Goal: Transaction & Acquisition: Purchase product/service

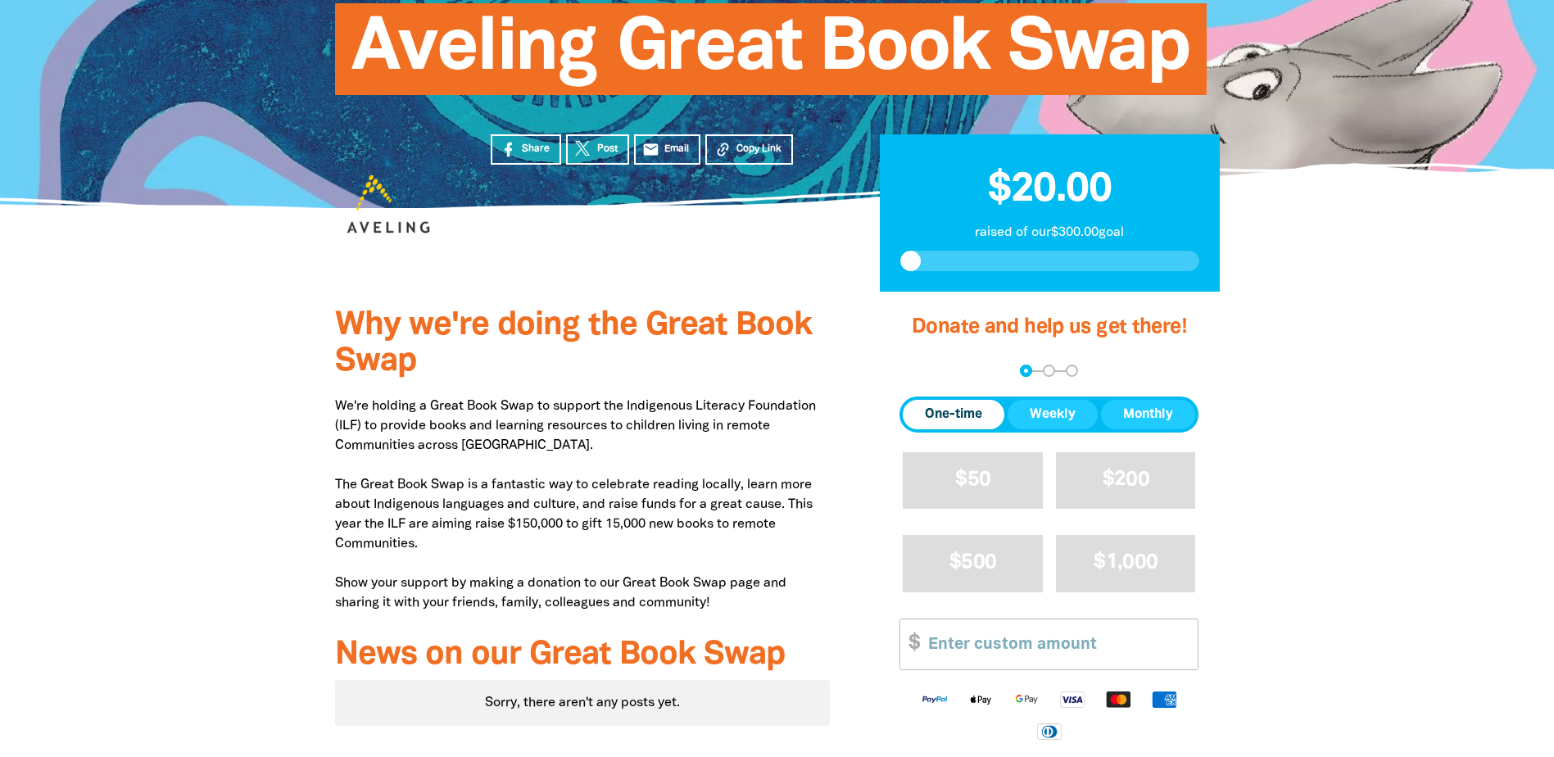
scroll to position [246, 0]
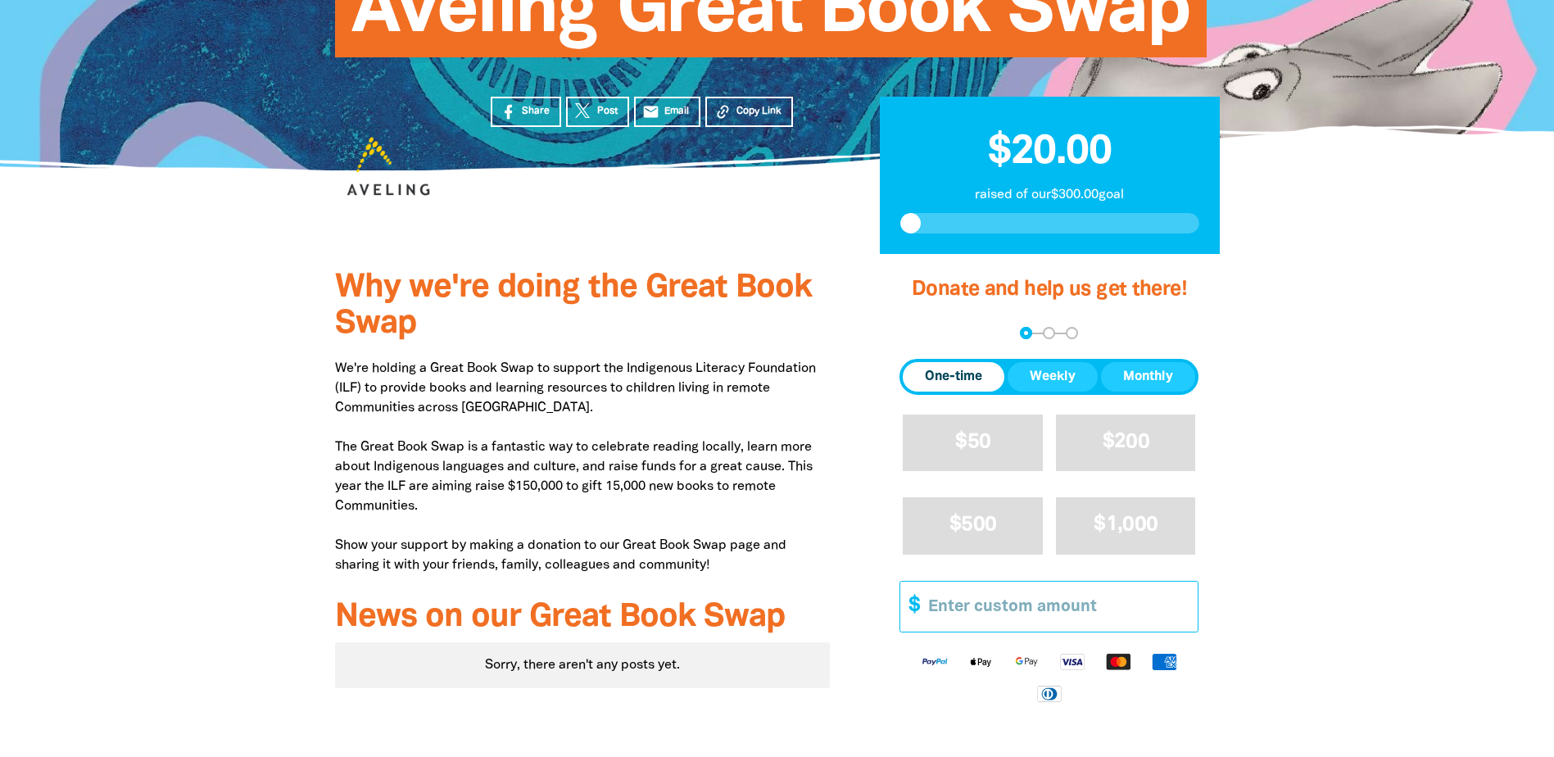
click at [1048, 603] on input "Other Amount" at bounding box center [1056, 607] width 281 height 50
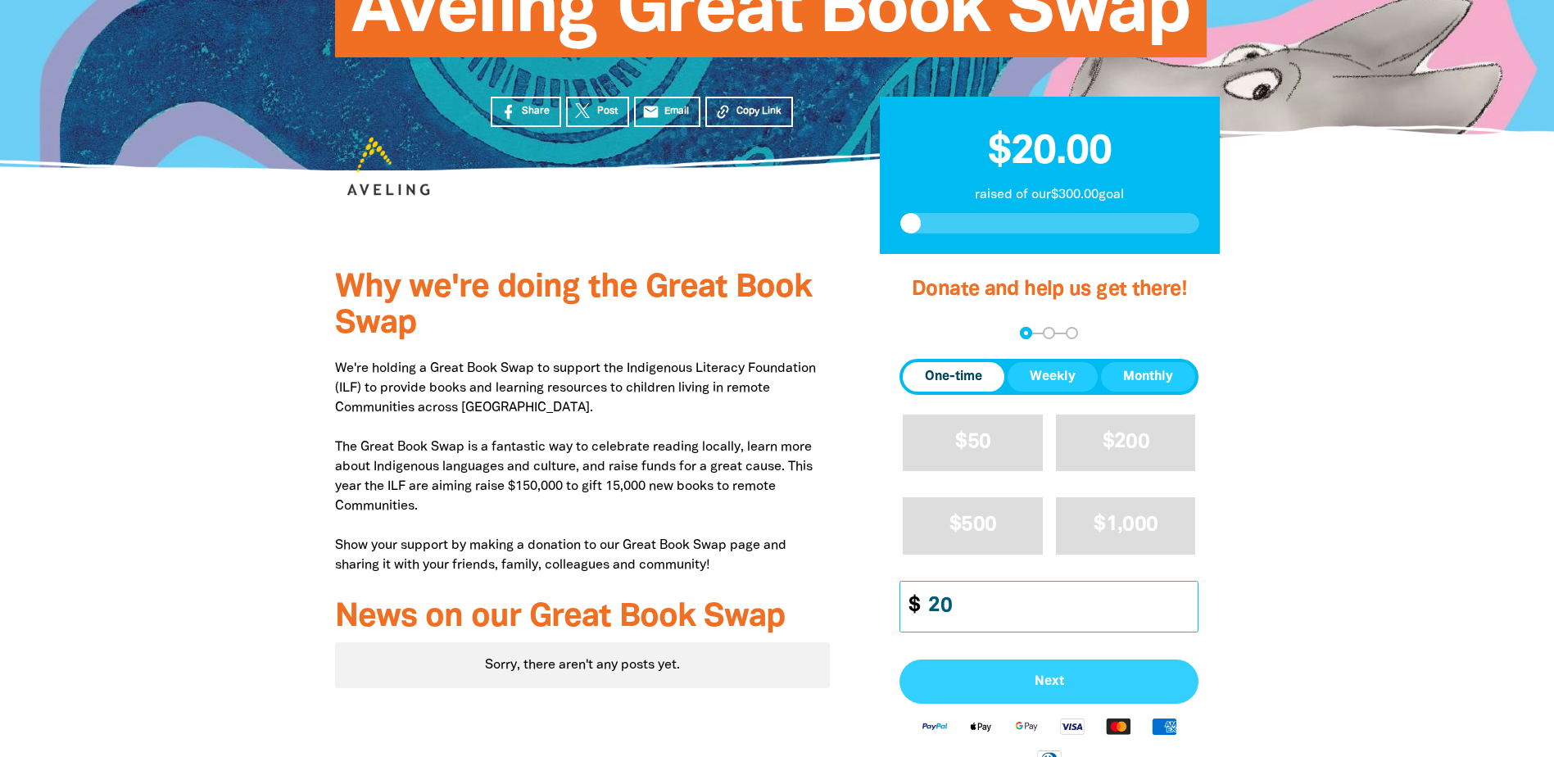
type input "20"
click at [1058, 677] on span "Next" at bounding box center [1048, 681] width 263 height 13
select select "AU"
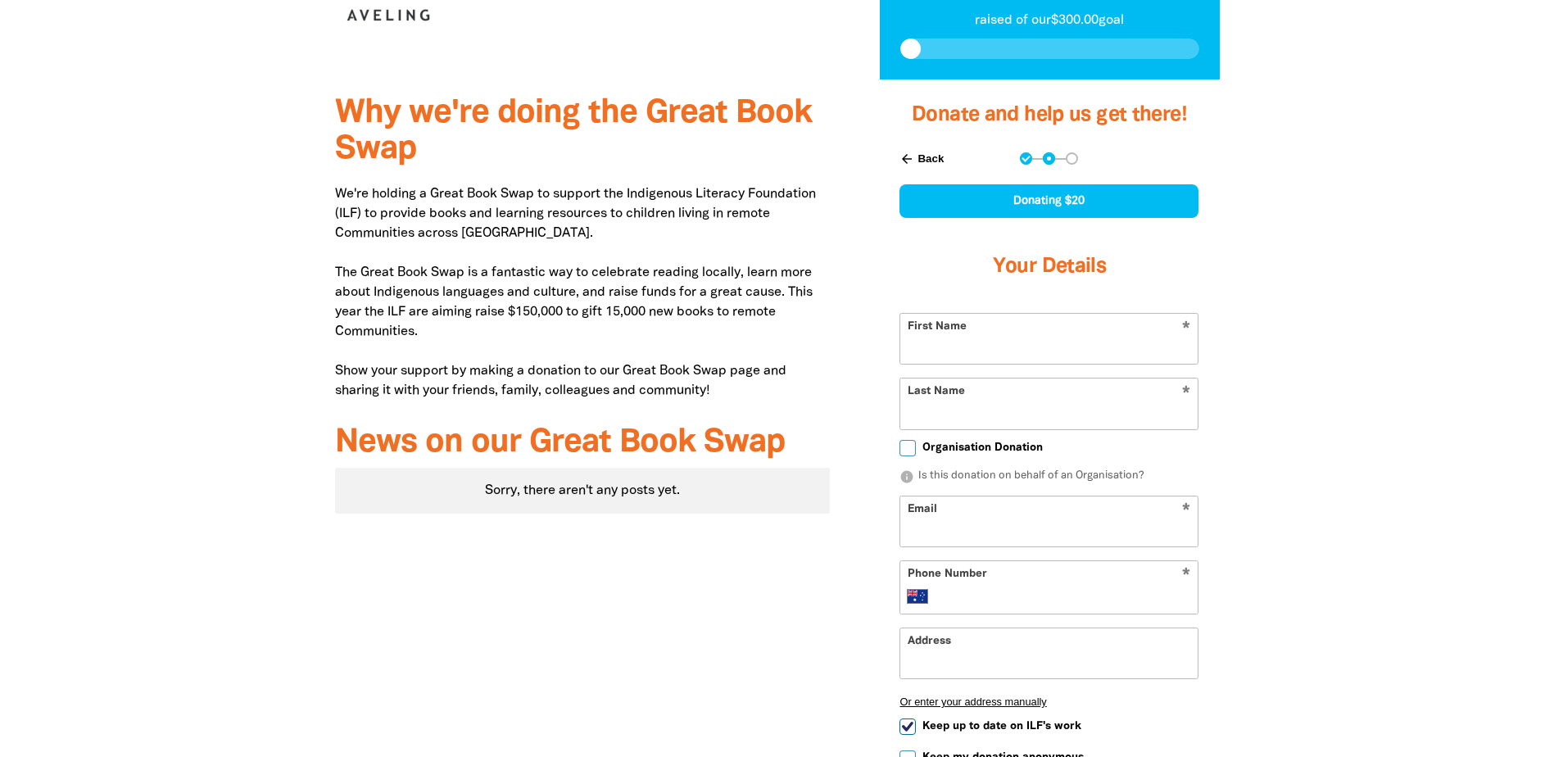
scroll to position [421, 0]
click at [1056, 351] on input "First Name" at bounding box center [1048, 338] width 297 height 50
type input "Tune"
type input "James"
click at [1392, 352] on div at bounding box center [777, 529] width 1554 height 900
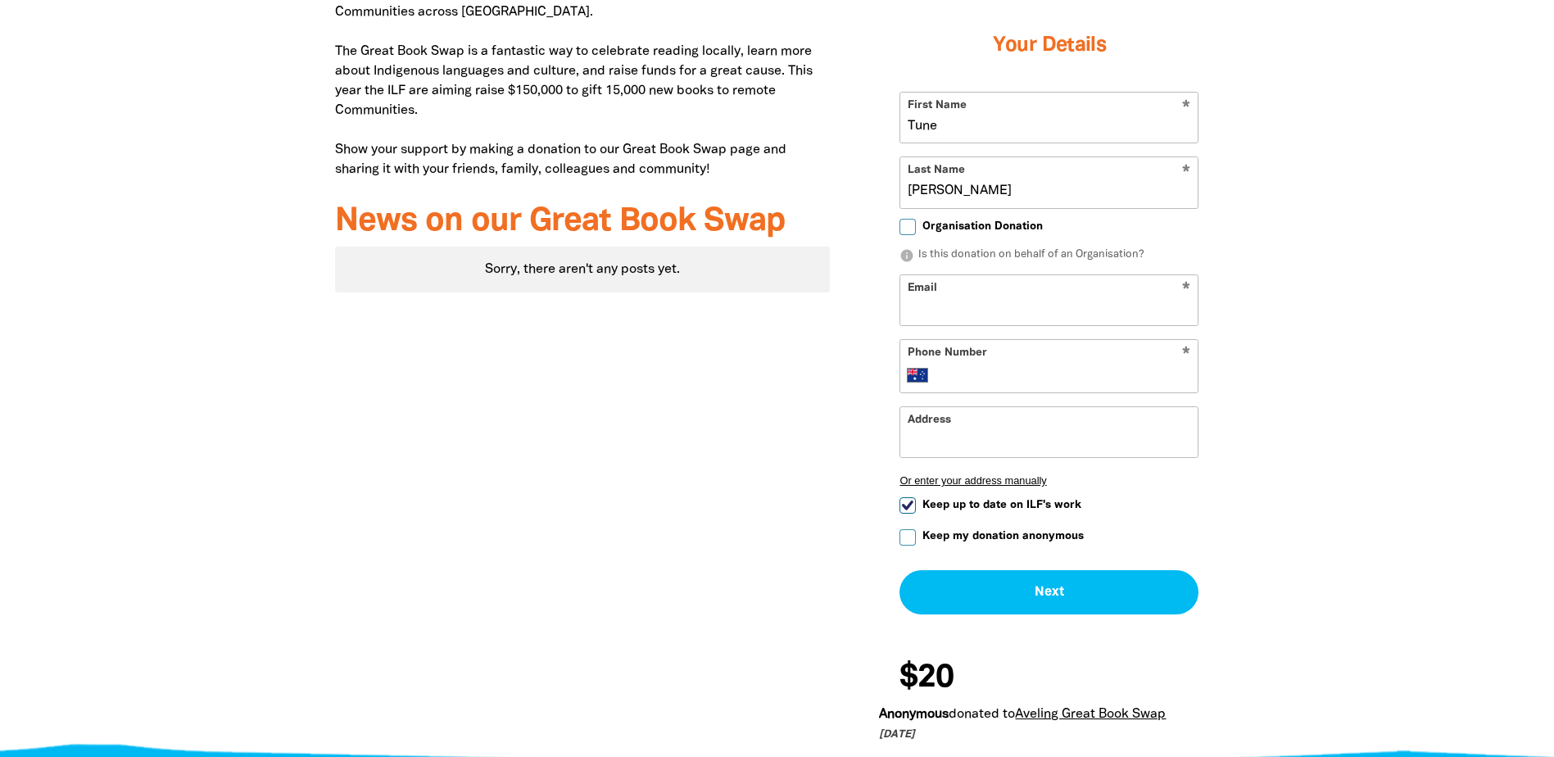
scroll to position [667, 0]
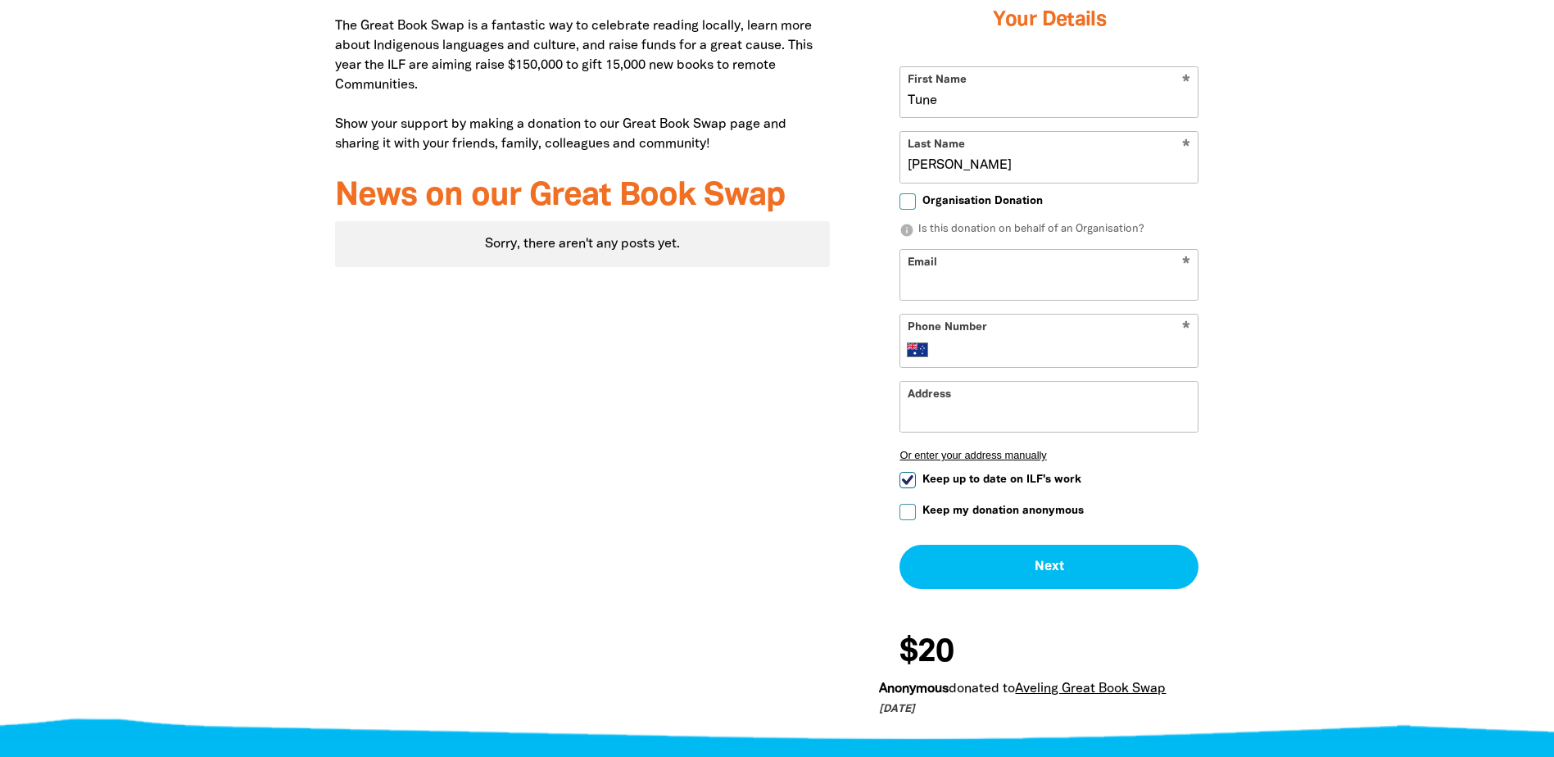
click at [1014, 268] on input "Email" at bounding box center [1048, 275] width 297 height 50
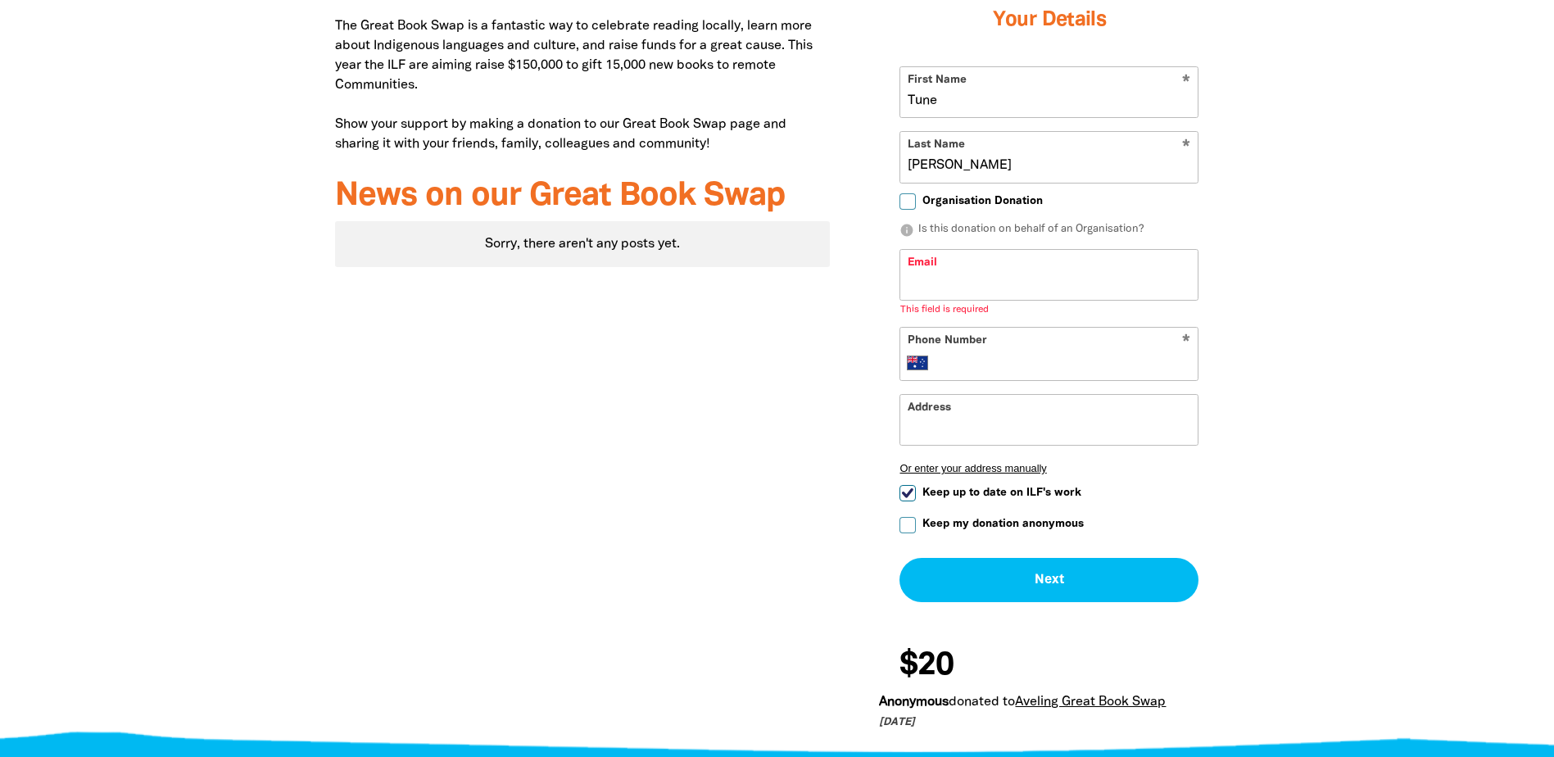
click at [1320, 278] on div at bounding box center [777, 289] width 1554 height 913
click at [1115, 258] on input "Email" at bounding box center [1048, 275] width 297 height 50
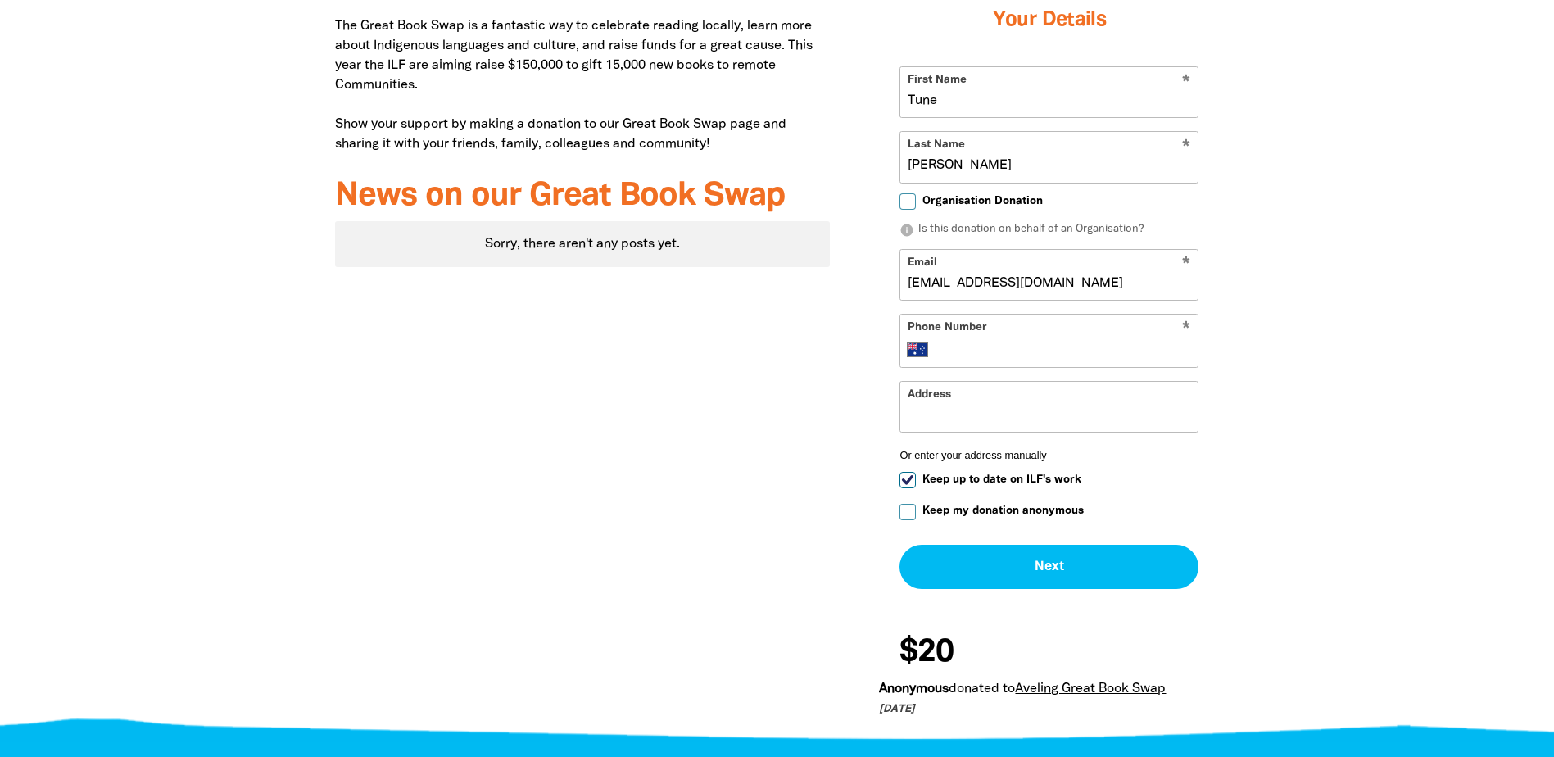
type input "tunemary@gmail.com"
click at [1299, 213] on div at bounding box center [777, 283] width 1554 height 900
click at [1021, 349] on input "Phone Number" at bounding box center [1065, 350] width 251 height 20
type input "0420 652 408"
click at [912, 509] on input "Keep my donation anonymous" at bounding box center [907, 512] width 16 height 16
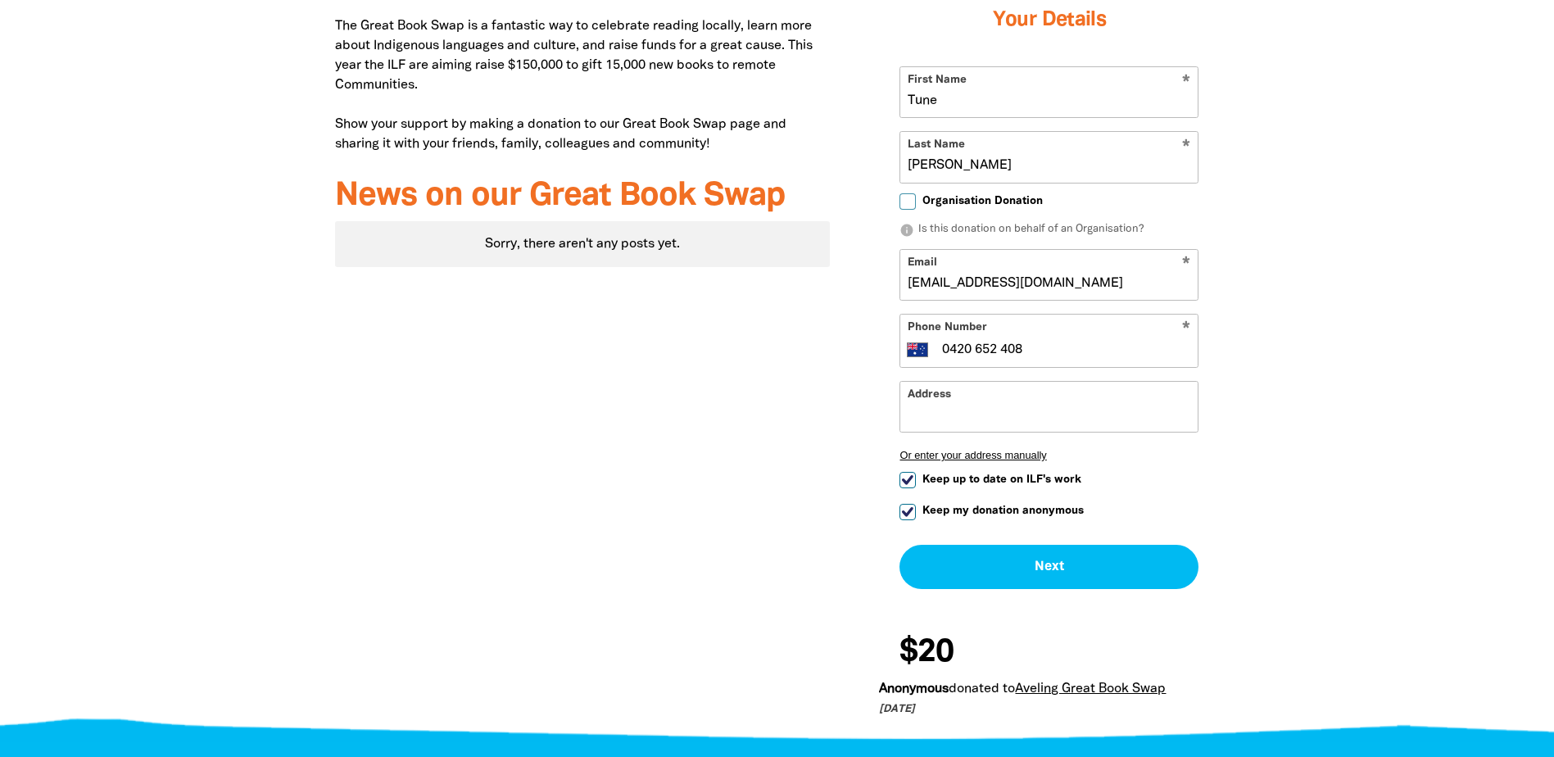
checkbox input "true"
click at [910, 482] on input "Keep up to date on ILF's work" at bounding box center [907, 480] width 16 height 16
checkbox input "false"
click at [1050, 404] on input "Address" at bounding box center [1048, 407] width 297 height 50
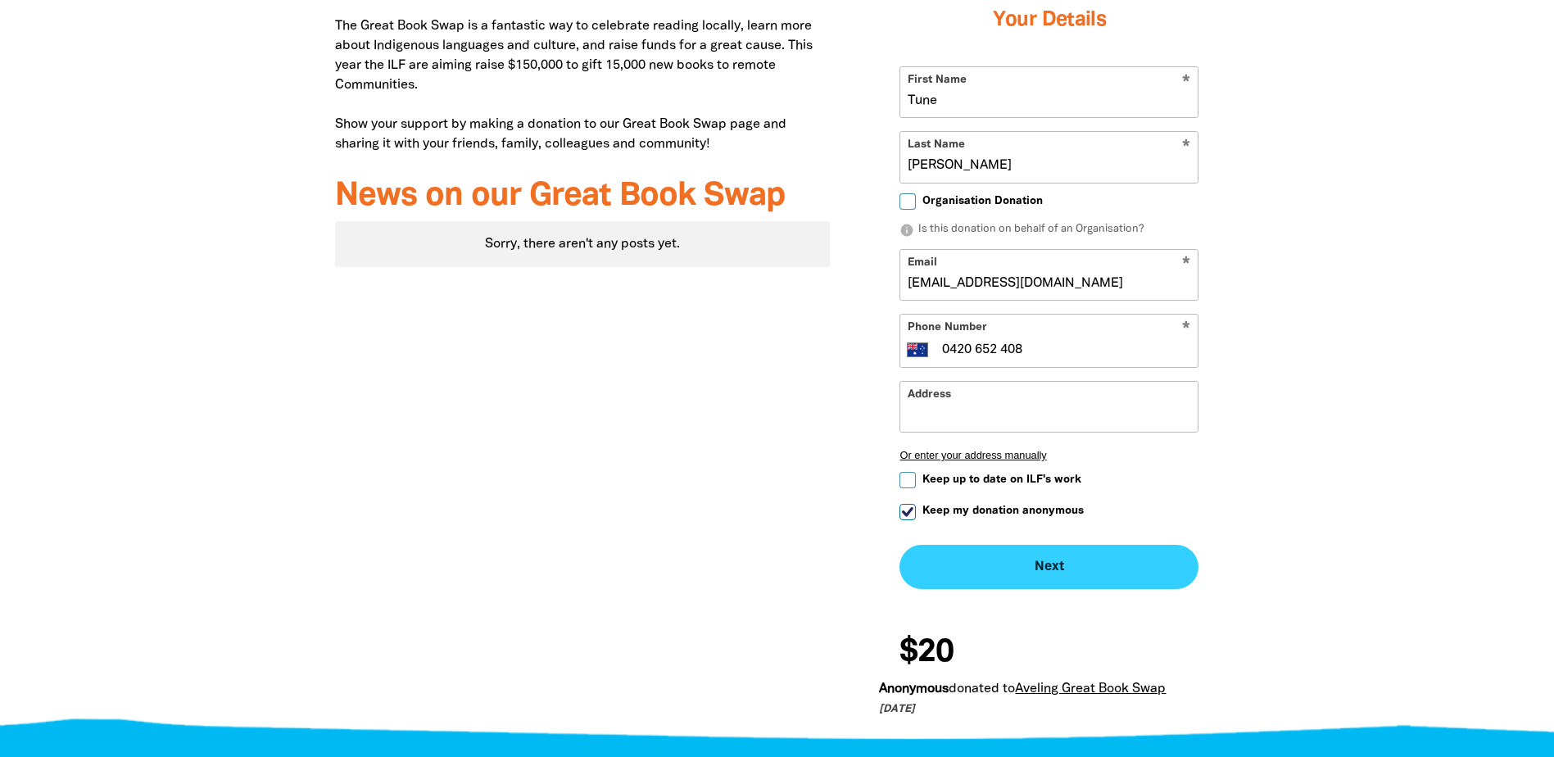
click at [1066, 565] on button "Next chevron_right" at bounding box center [1048, 567] width 299 height 44
checkbox input "false"
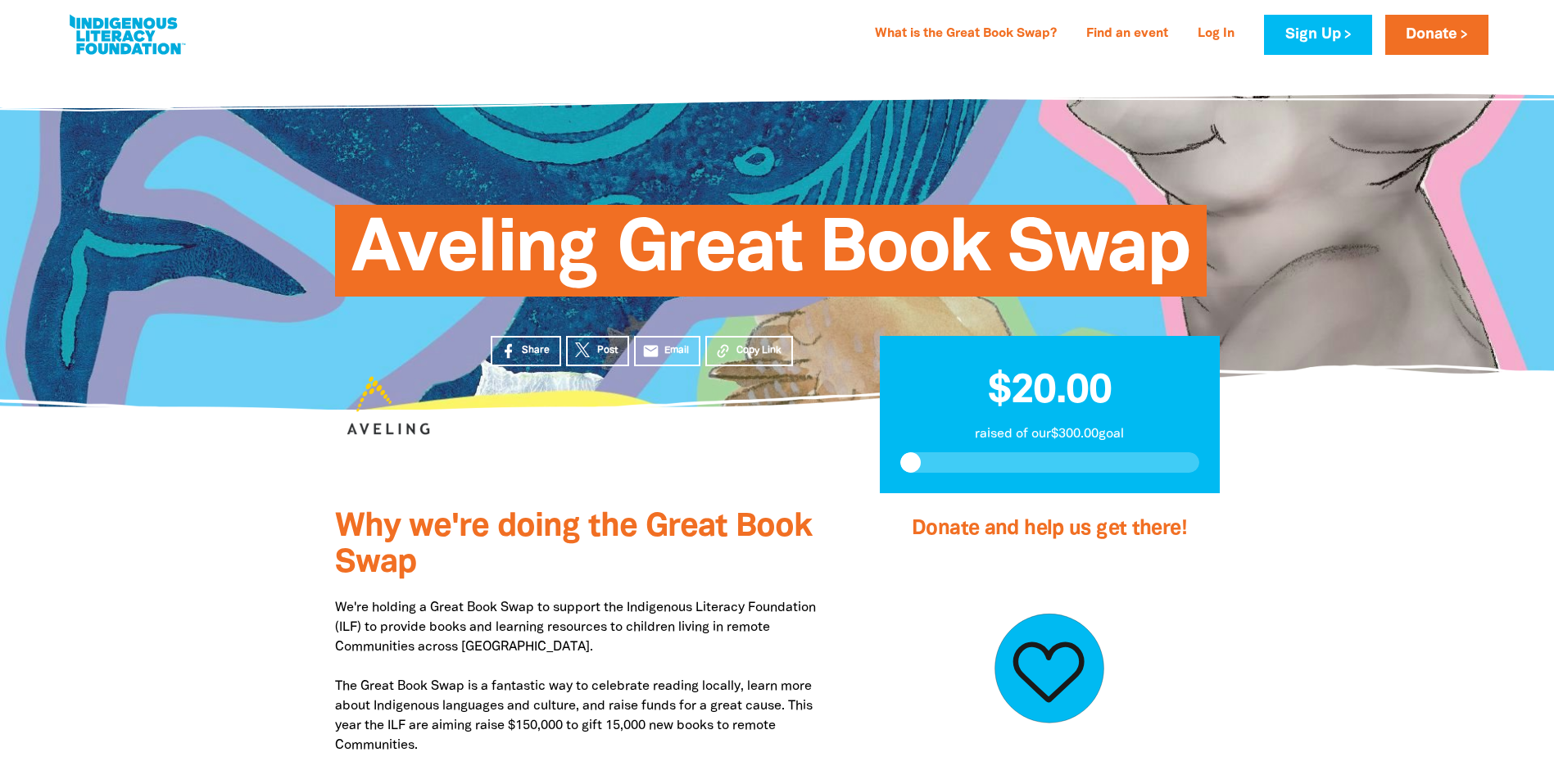
scroll to position [0, 0]
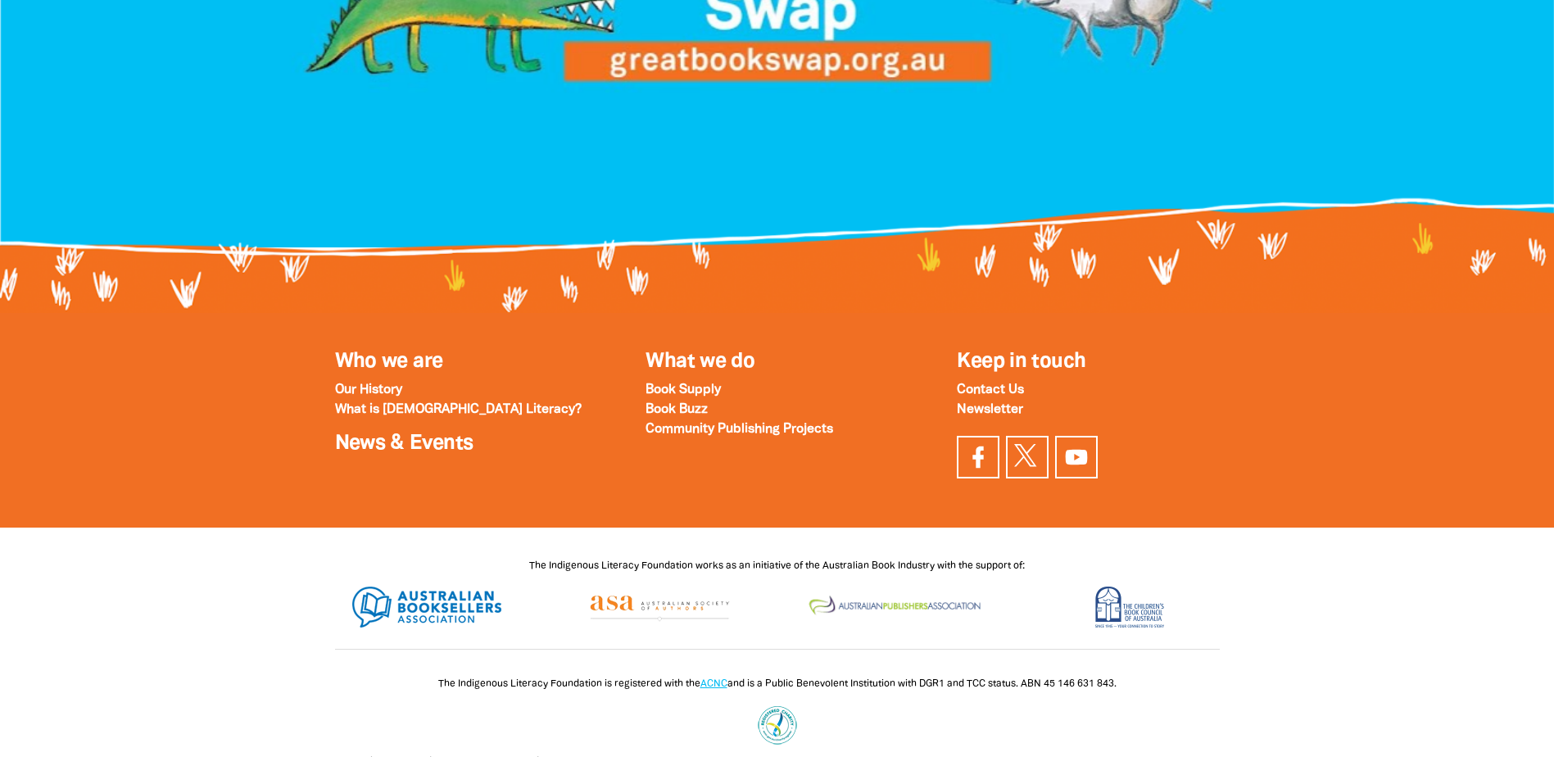
scroll to position [1720, 0]
